Goal: Task Accomplishment & Management: Manage account settings

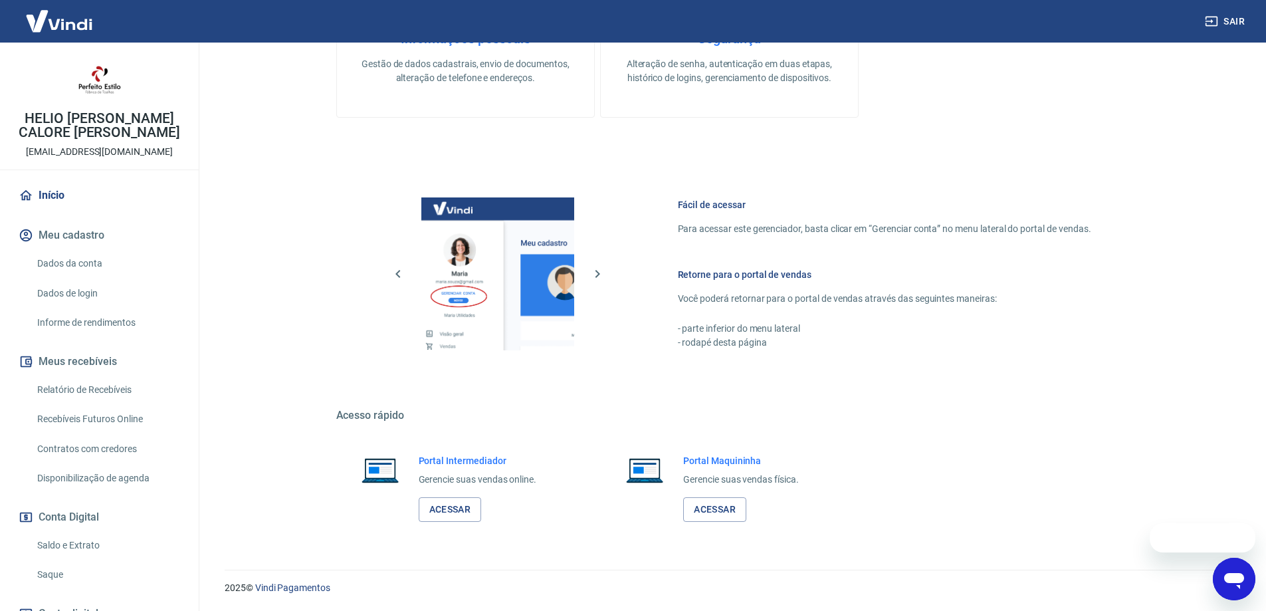
click at [449, 507] on link "Acessar" at bounding box center [450, 509] width 63 height 25
